Goal: Information Seeking & Learning: Learn about a topic

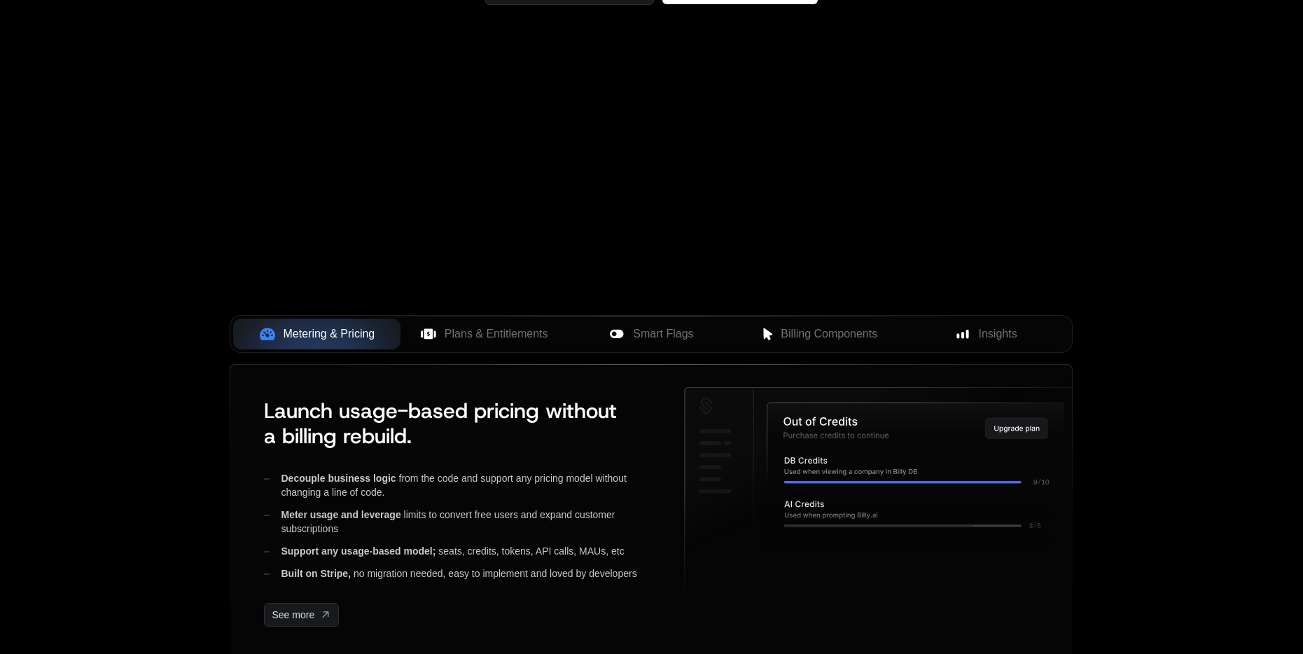
scroll to position [560, 0]
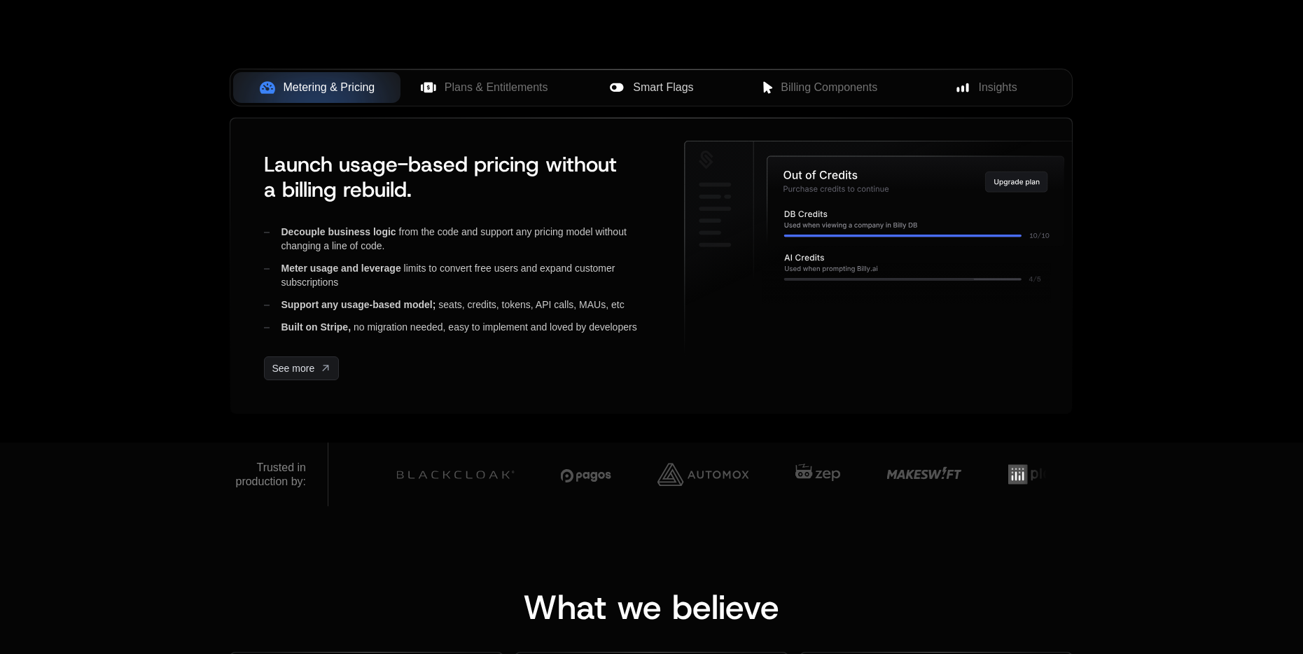
click at [624, 89] on icon at bounding box center [616, 87] width 15 height 15
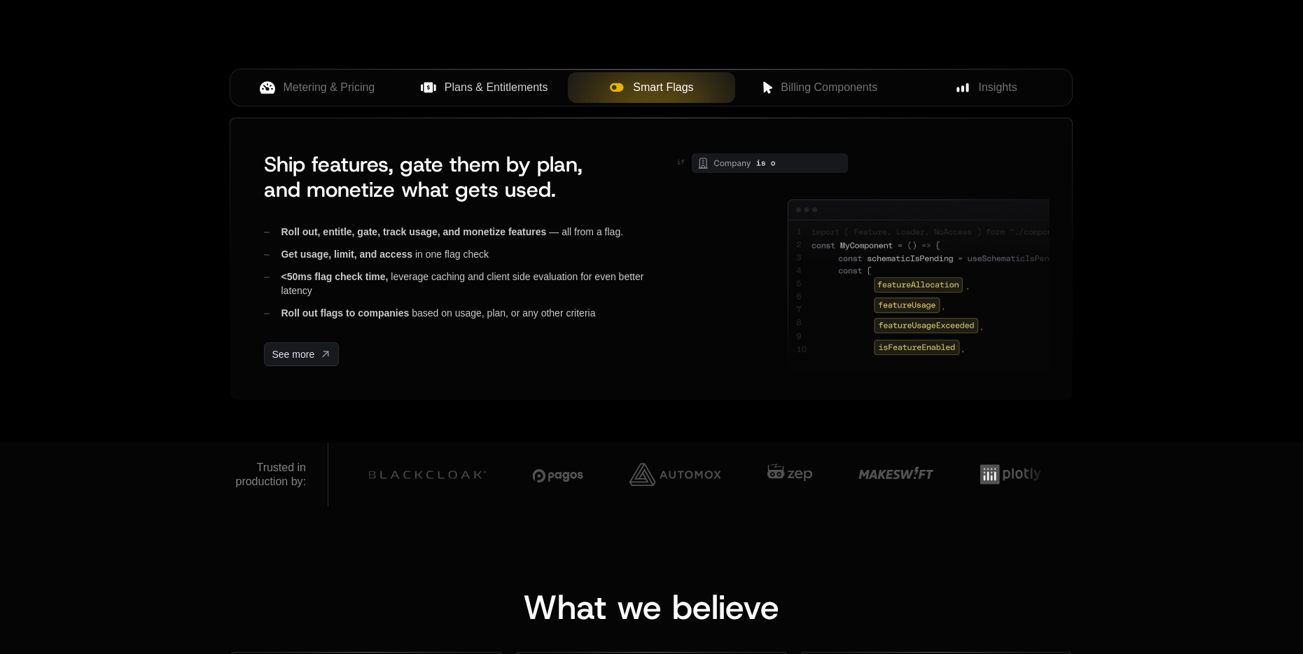
click at [439, 88] on div "Plans & Entitlements" at bounding box center [484, 87] width 145 height 17
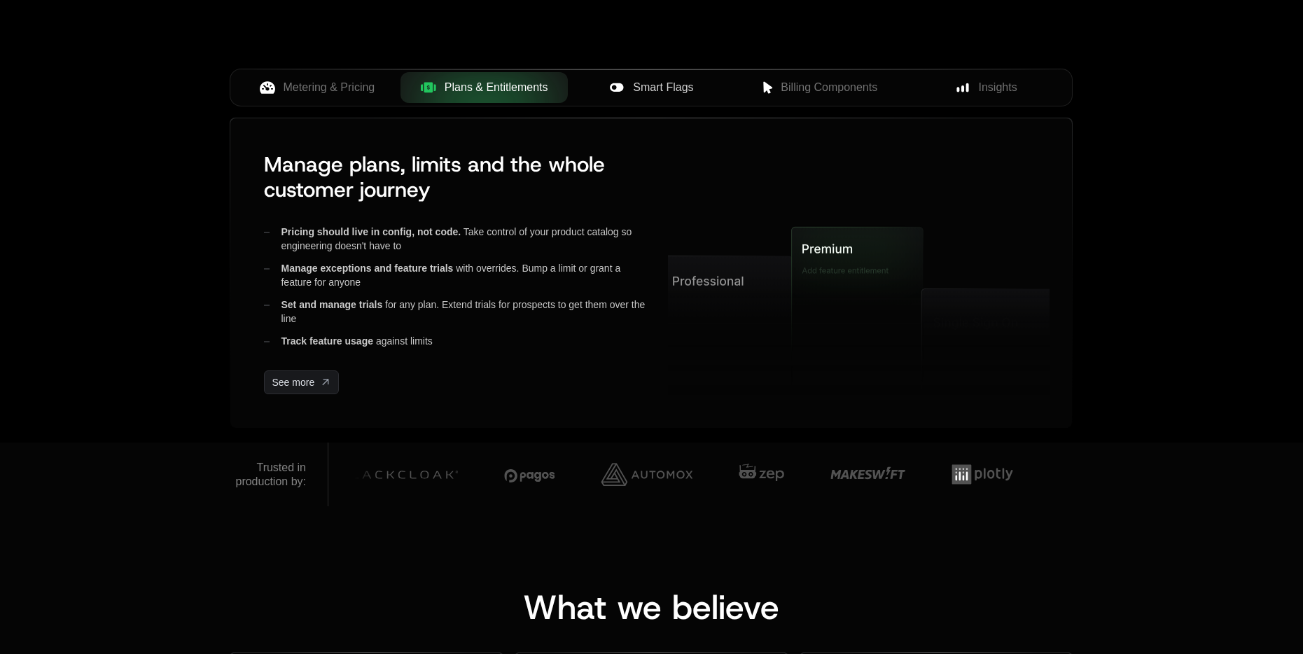
drag, startPoint x: 324, startPoint y: 89, endPoint x: 597, endPoint y: 103, distance: 272.8
click at [326, 89] on span "Metering & Pricing" at bounding box center [330, 87] width 92 height 17
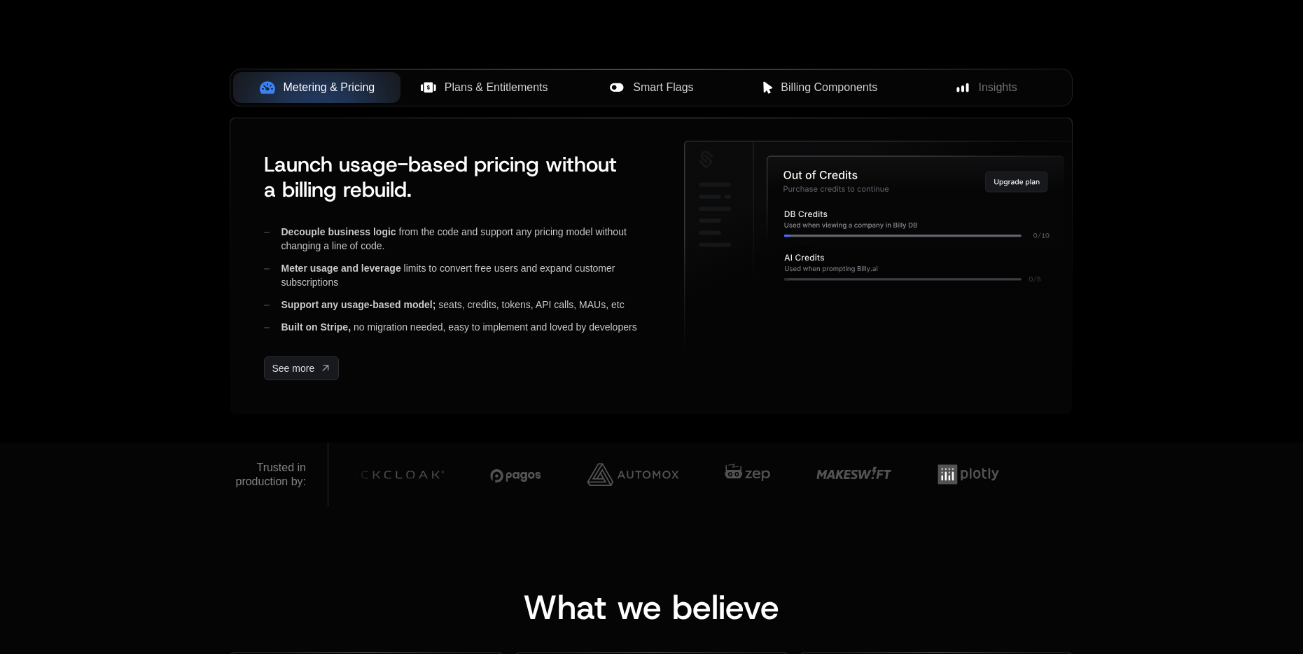
click at [809, 84] on span "Billing Components" at bounding box center [829, 87] width 97 height 17
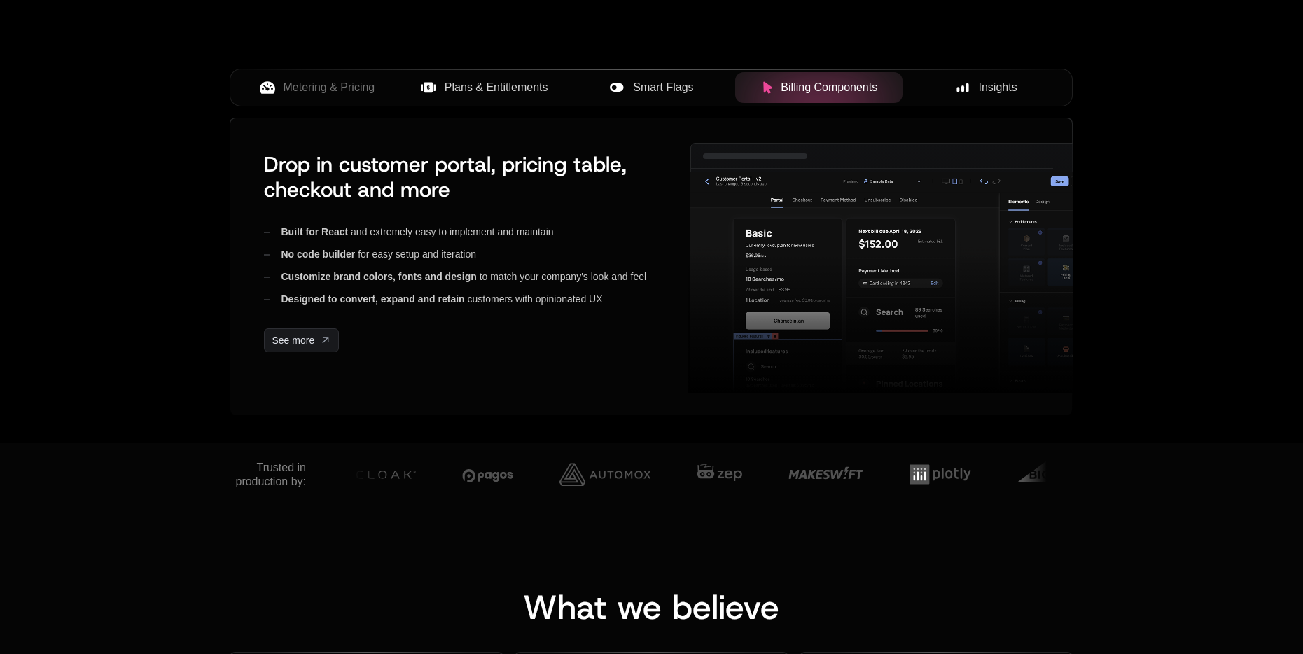
click at [995, 94] on span "Insights" at bounding box center [998, 87] width 39 height 17
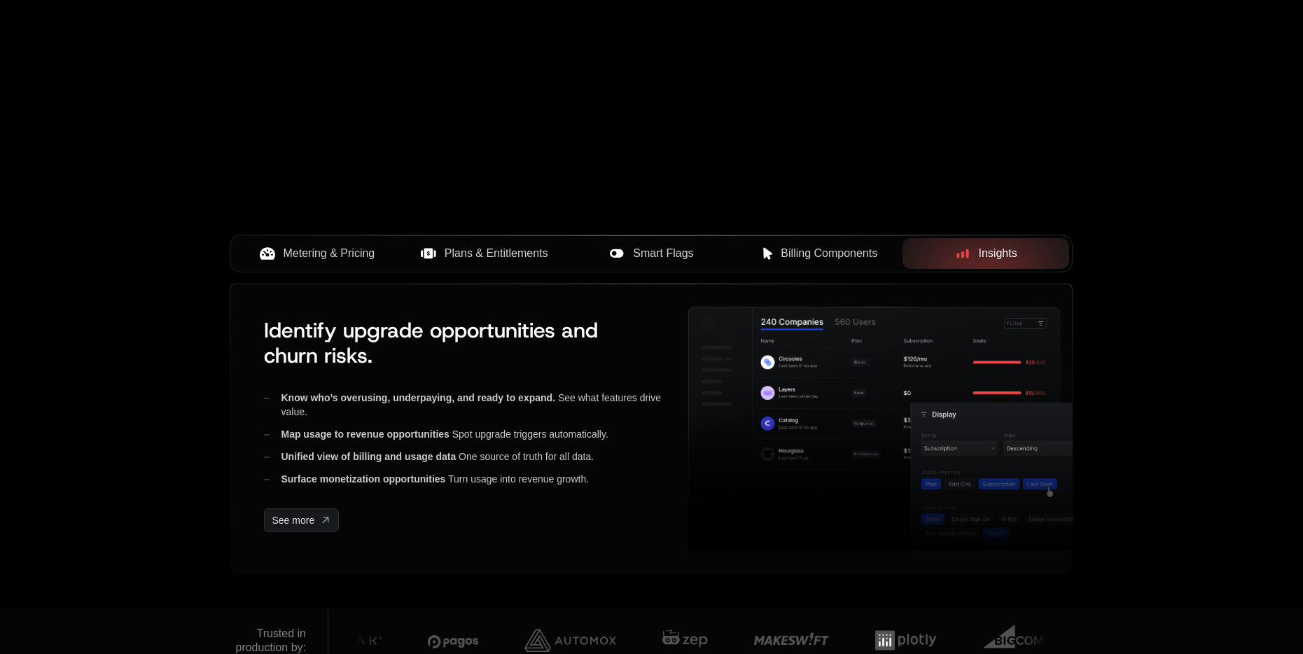
scroll to position [390, 0]
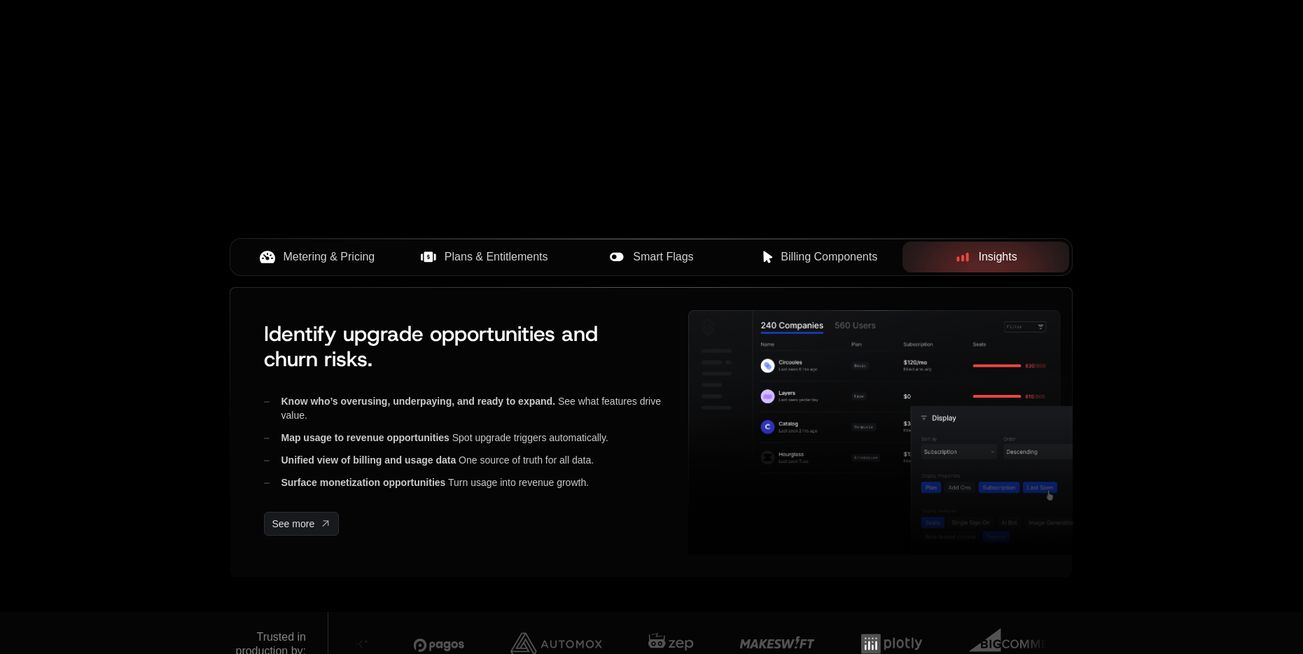
click at [293, 264] on span "Metering & Pricing" at bounding box center [330, 257] width 92 height 17
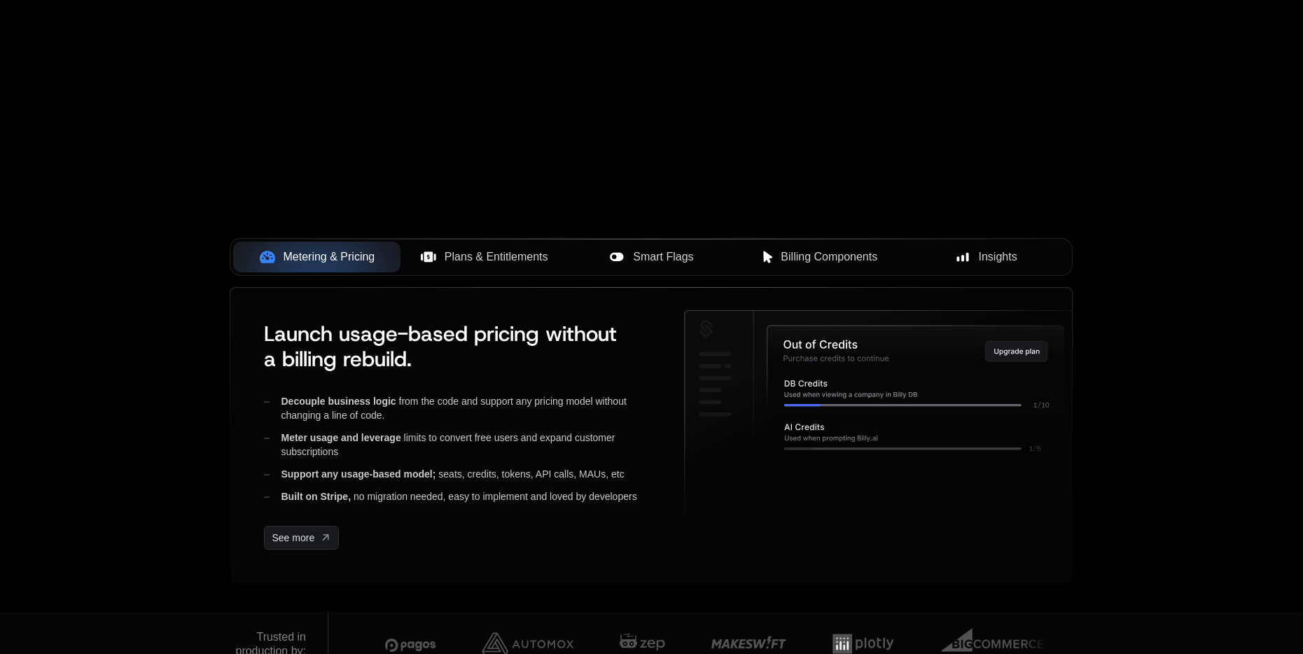
click at [517, 262] on span "Plans & Entitlements" at bounding box center [497, 257] width 104 height 17
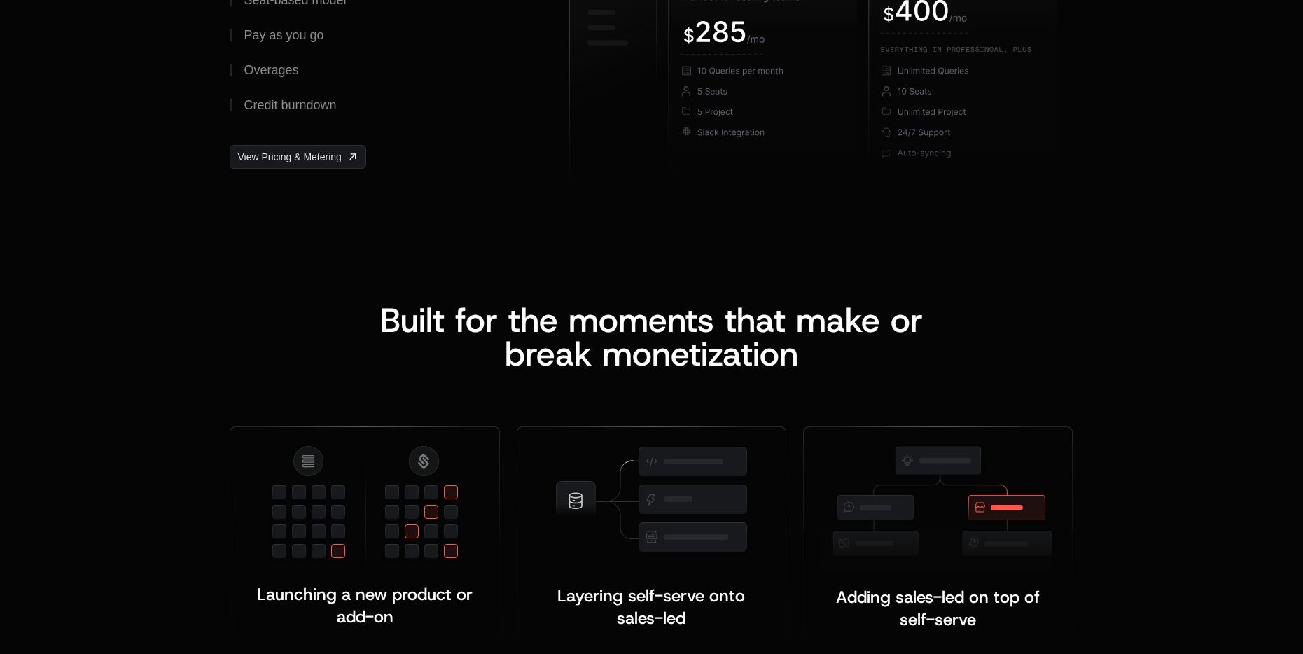
scroll to position [2645, 0]
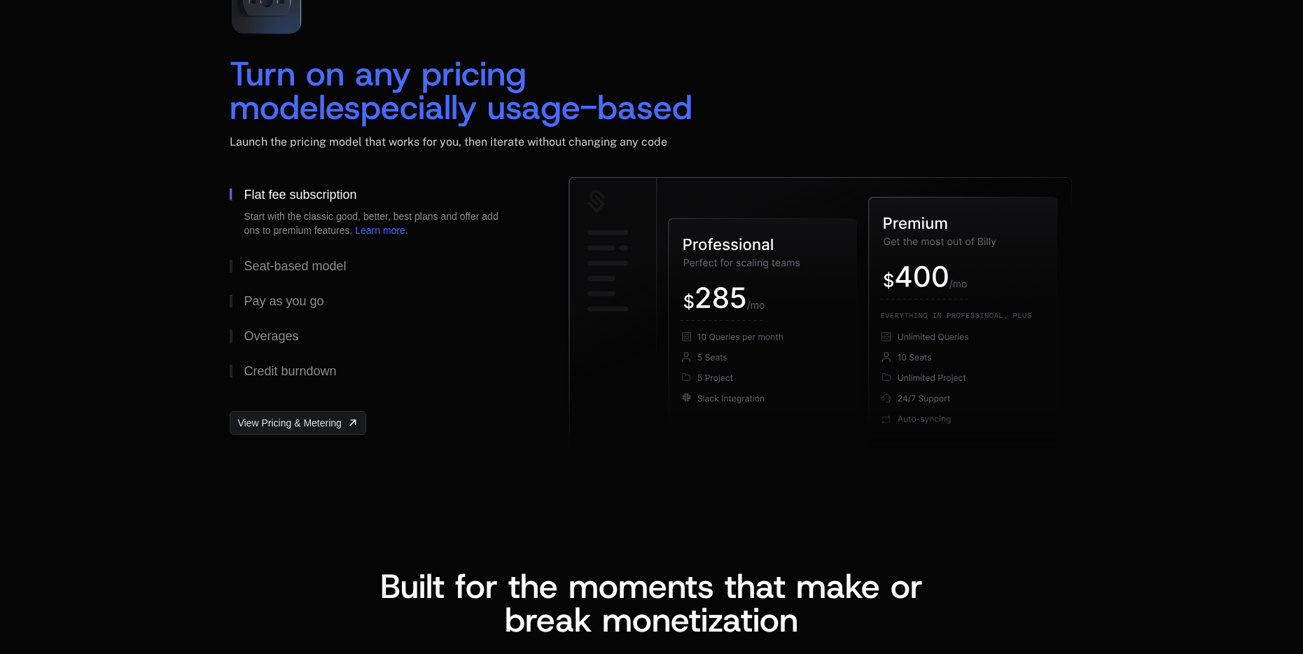
scroll to position [2596, 0]
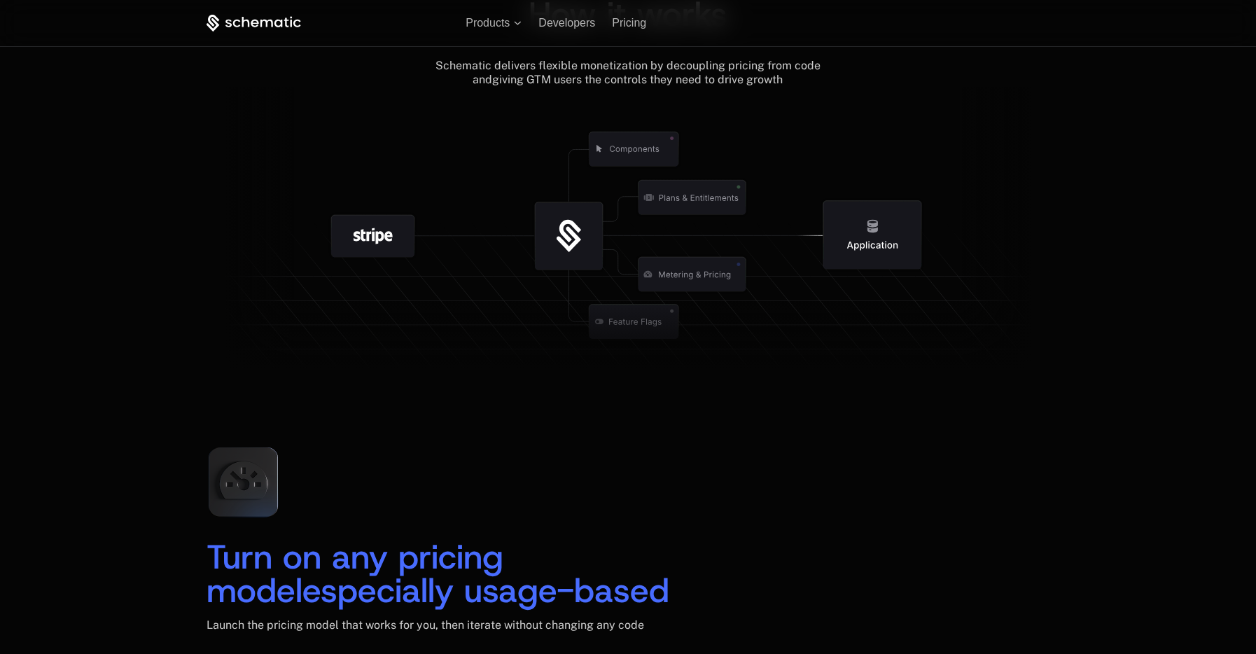
scroll to position [1617, 0]
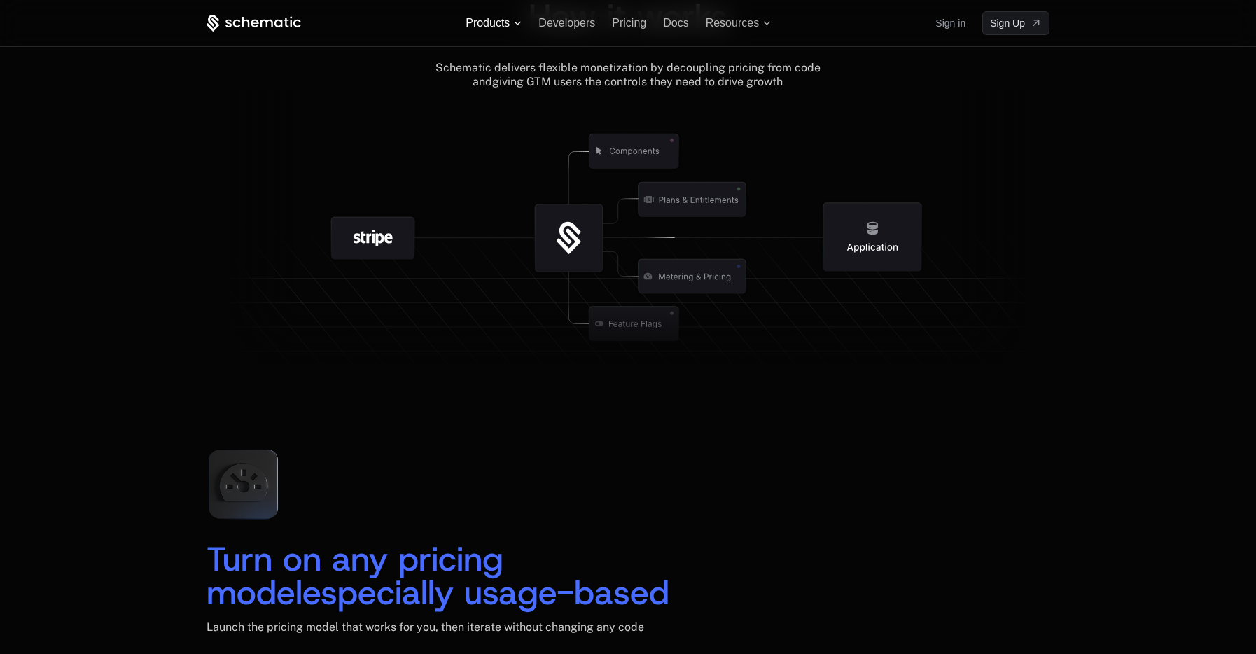
click at [491, 22] on span "Products" at bounding box center [488, 23] width 44 height 13
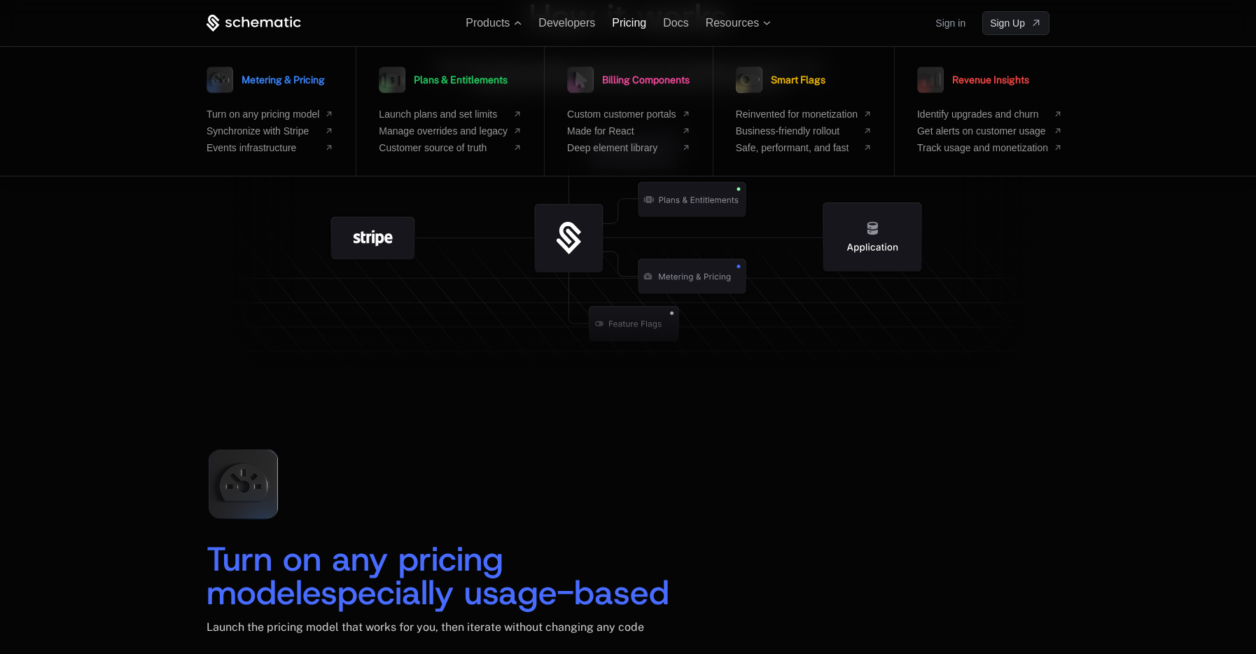
click at [625, 24] on span "Pricing" at bounding box center [629, 23] width 34 height 12
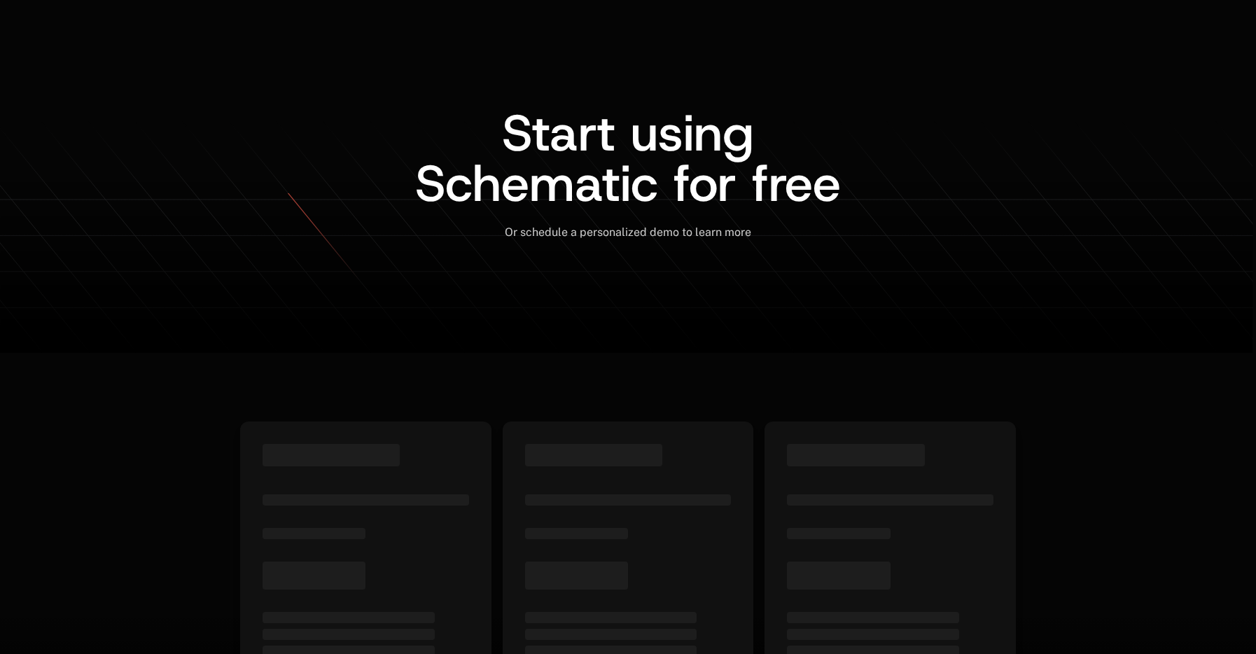
click at [679, 30] on ul "AI Products Developers Pricing Docs Resources Summit" at bounding box center [618, 28] width 387 height 13
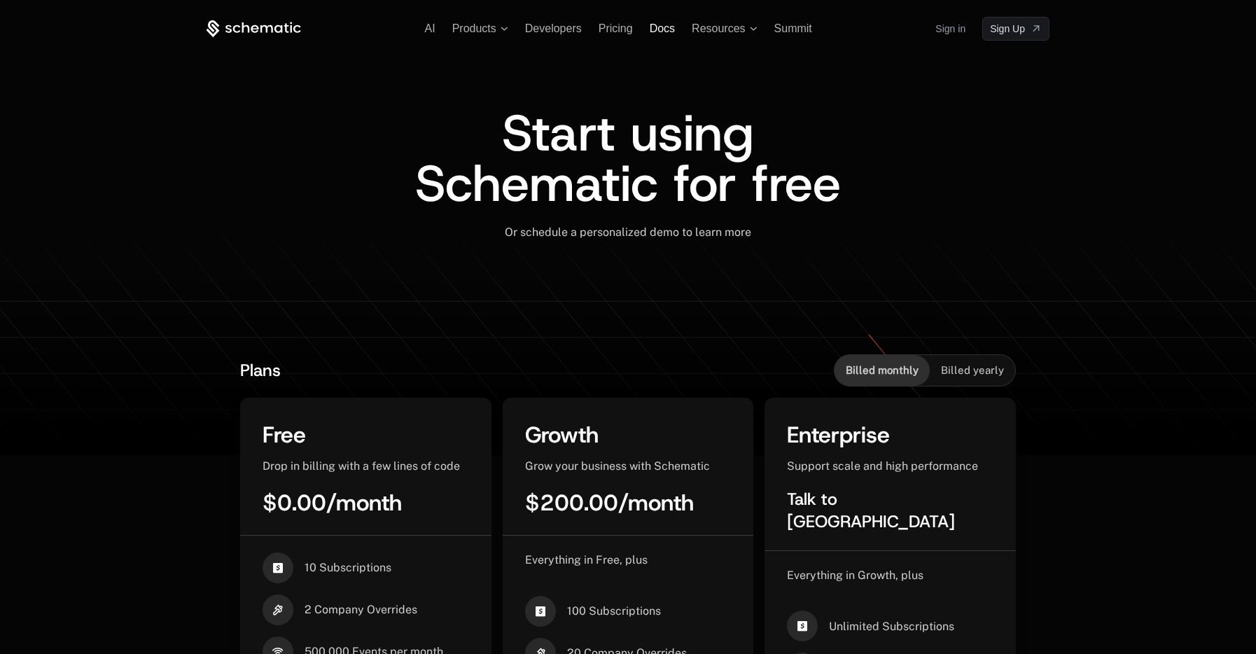
click at [664, 30] on span "Docs" at bounding box center [662, 28] width 25 height 12
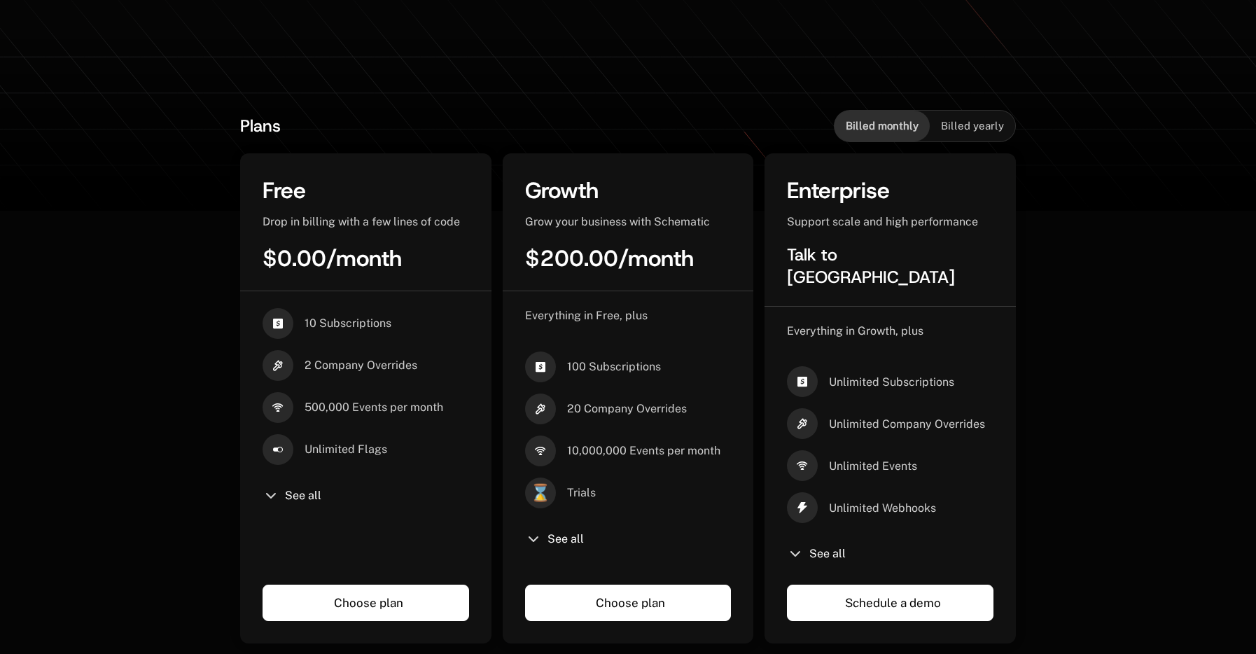
scroll to position [356, 0]
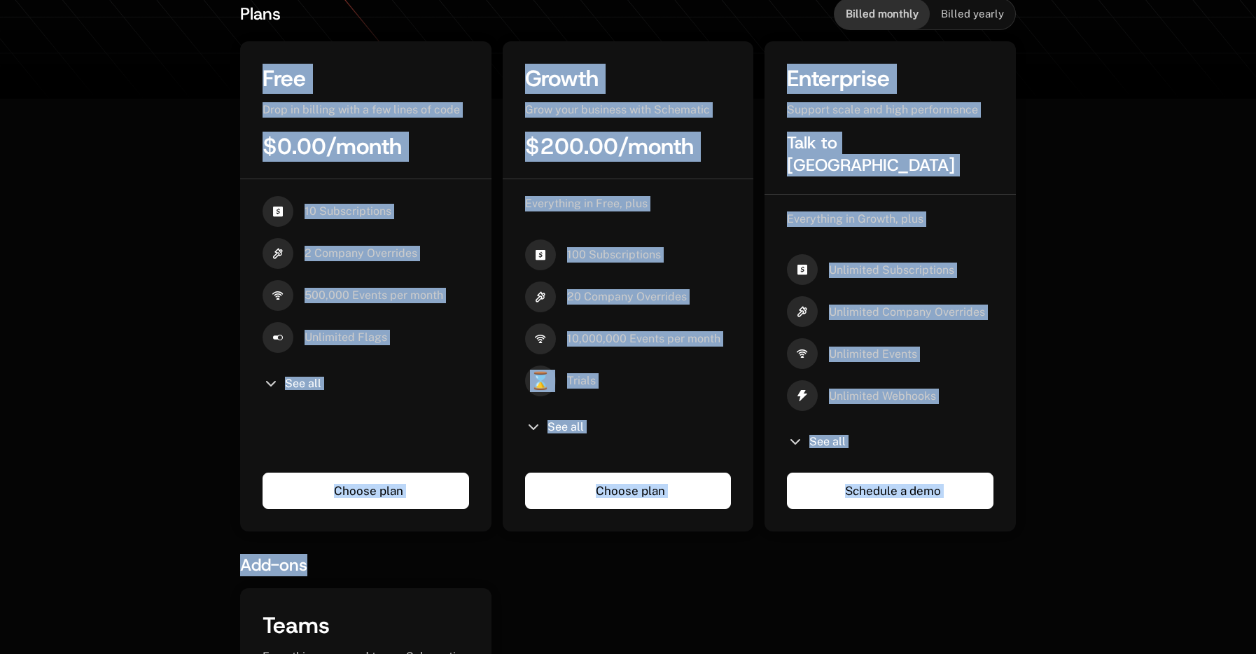
drag, startPoint x: 254, startPoint y: 55, endPoint x: 808, endPoint y: 578, distance: 762.0
click at [804, 578] on div "Plans Billed monthly Billed yearly Free Drop in billing with a few lines of cod…" at bounding box center [628, 512] width 776 height 1028
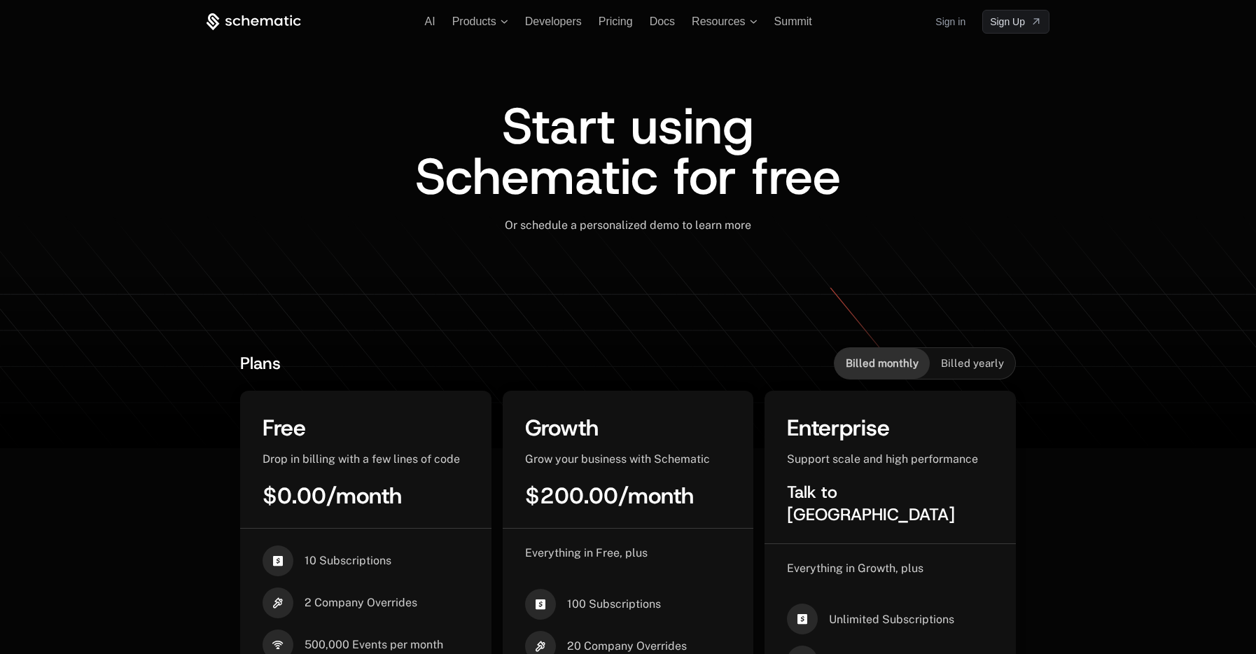
scroll to position [0, 0]
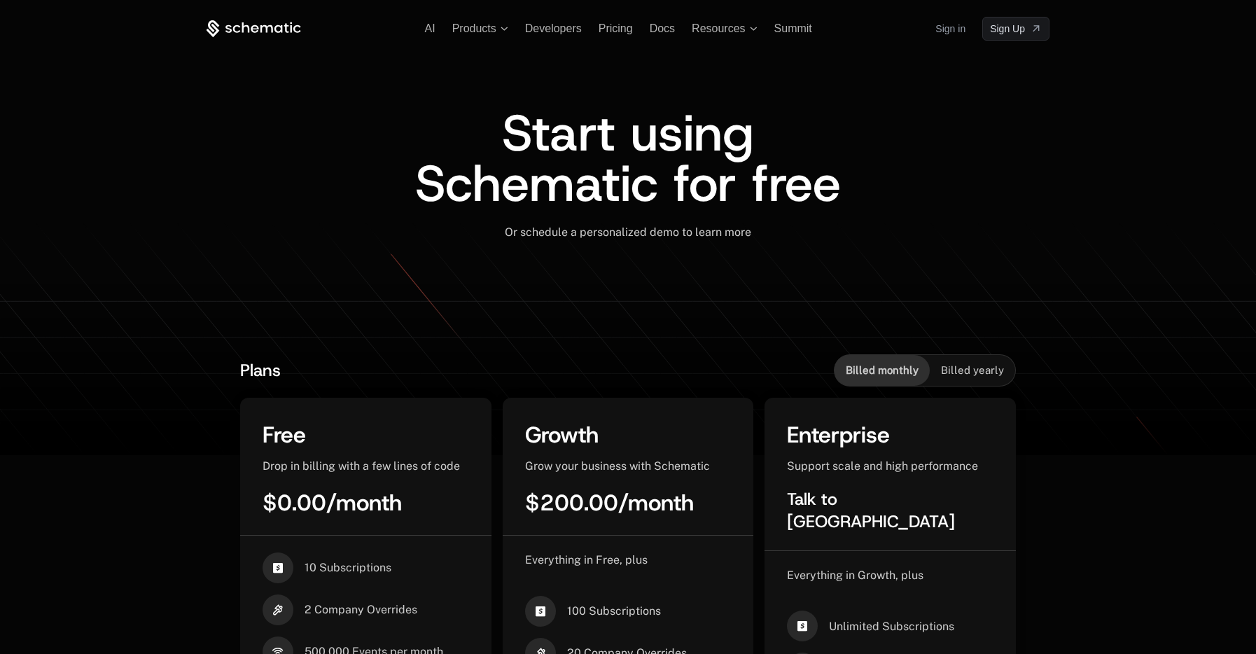
click at [282, 34] on icon at bounding box center [254, 29] width 95 height 18
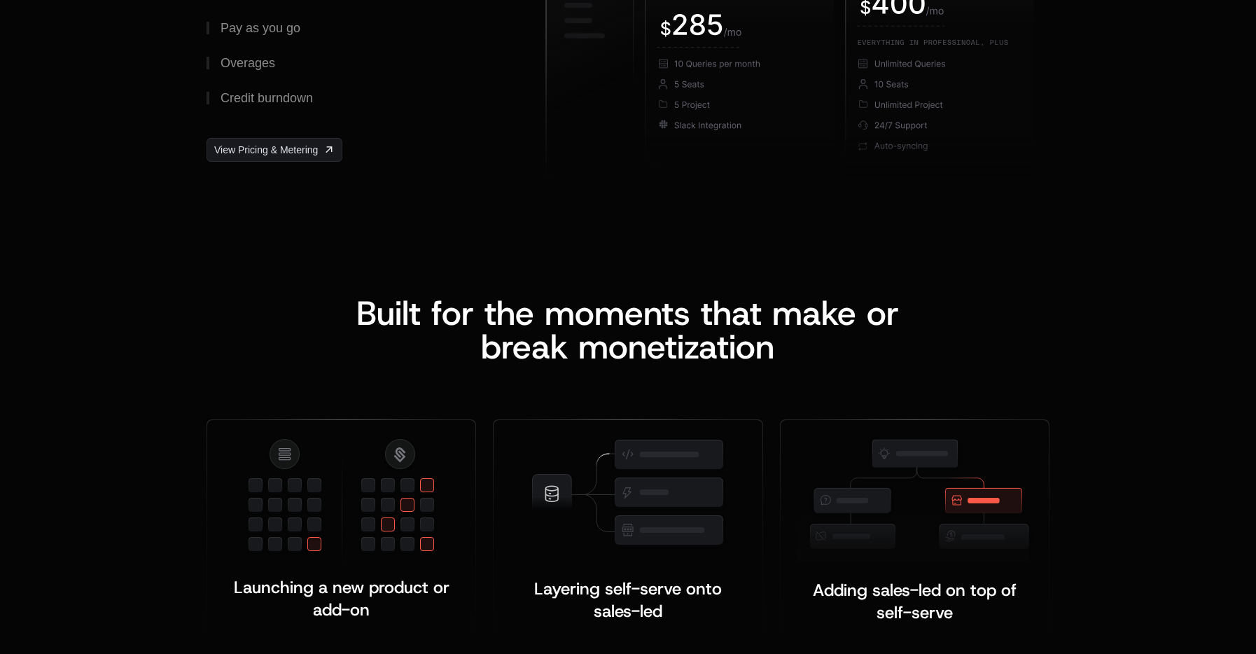
scroll to position [2568, 0]
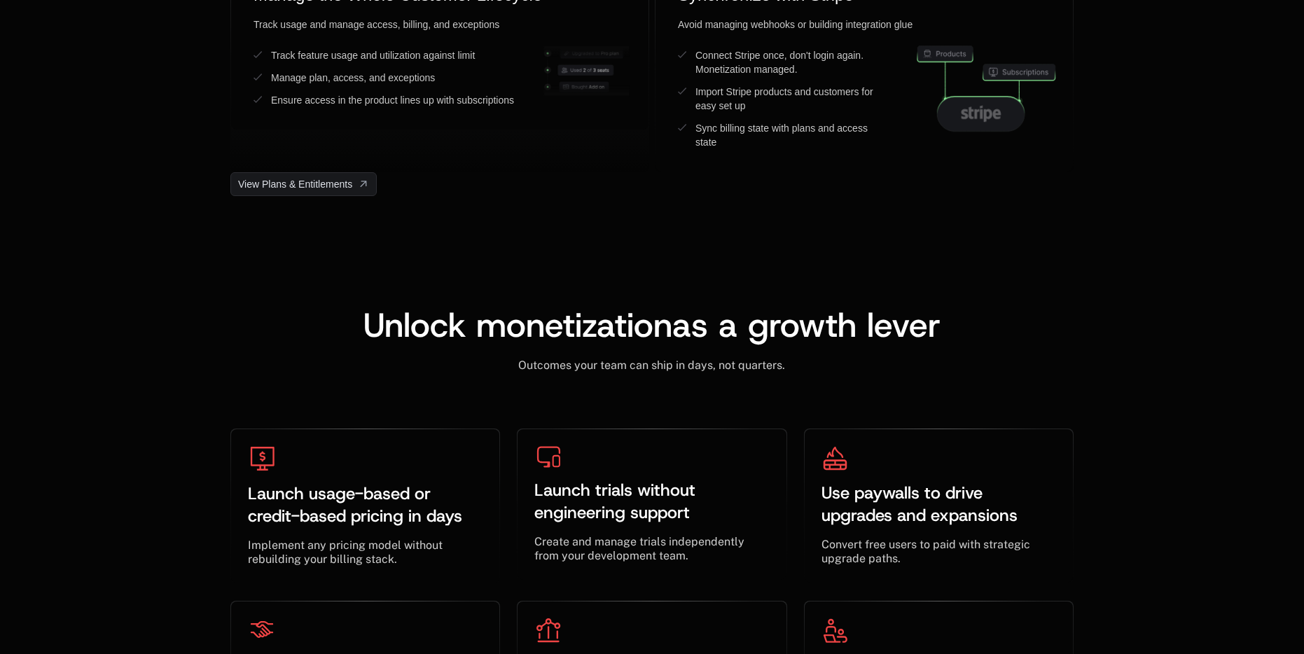
scroll to position [3902, 0]
